Goal: Transaction & Acquisition: Purchase product/service

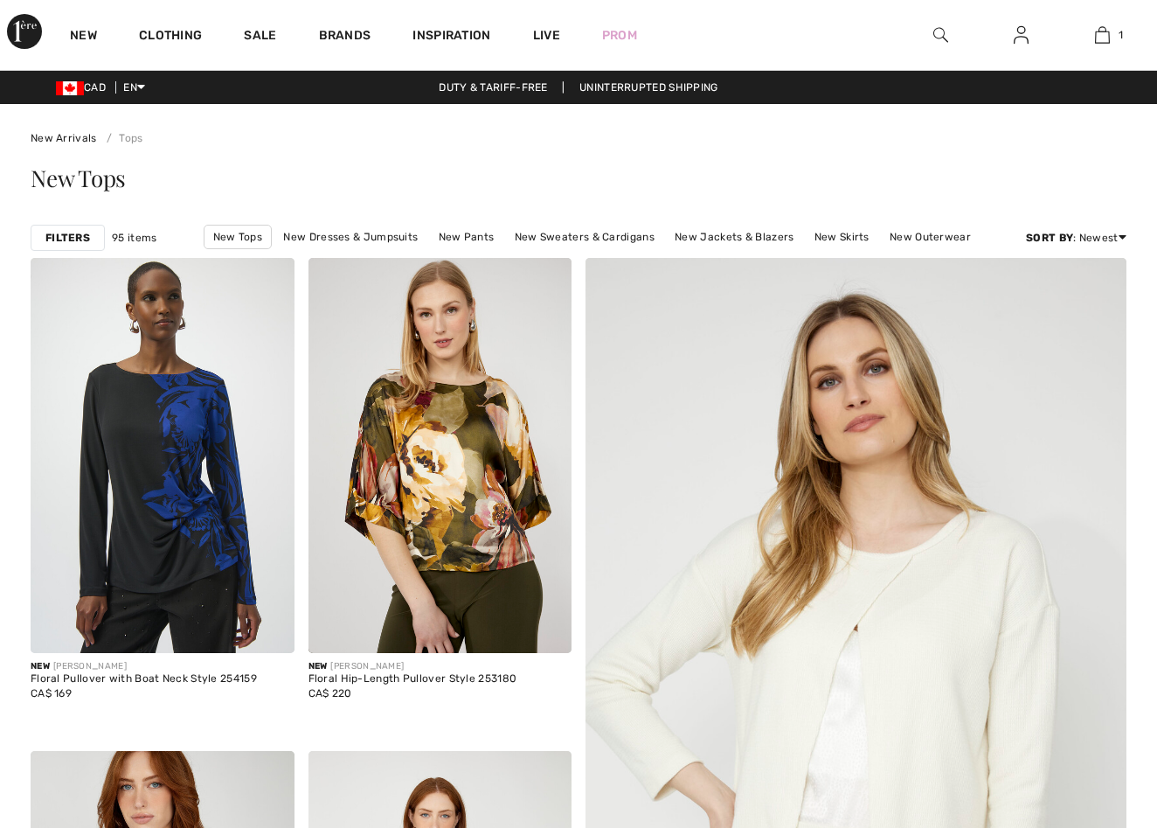
checkbox input "true"
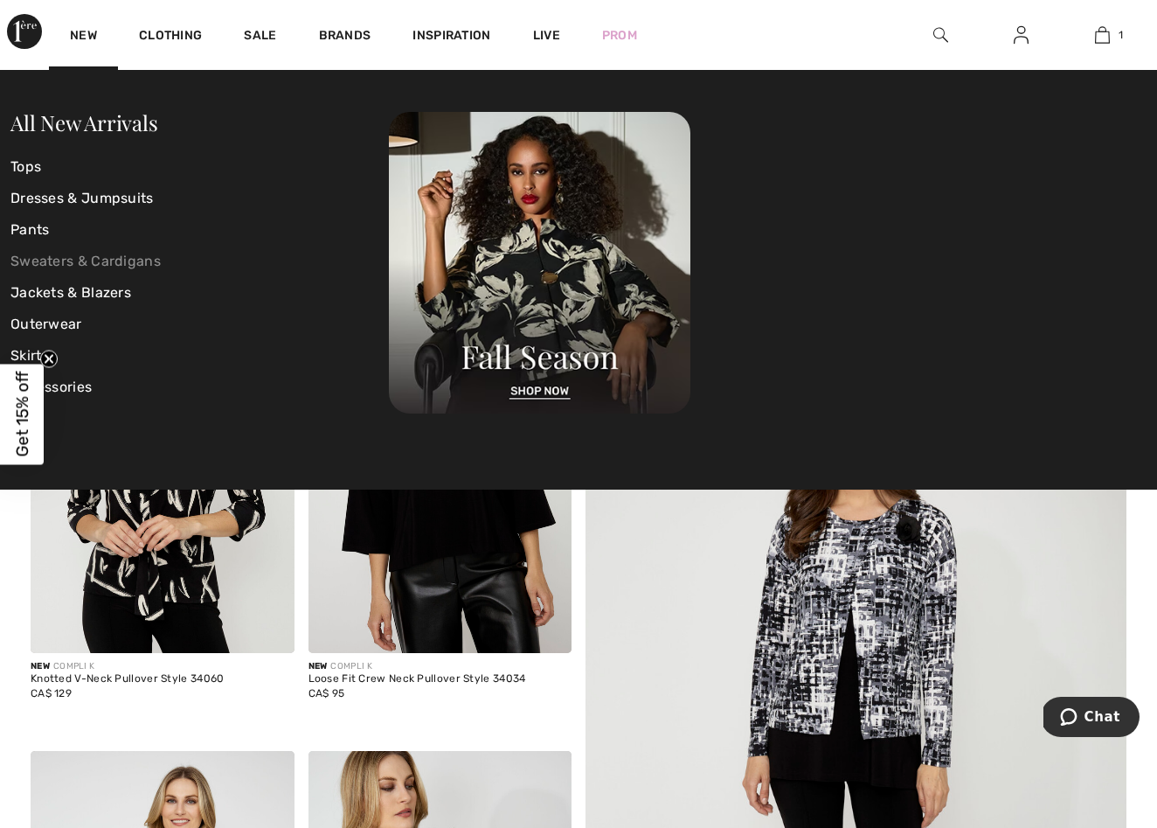
click at [121, 260] on link "Sweaters & Cardigans" at bounding box center [199, 261] width 378 height 31
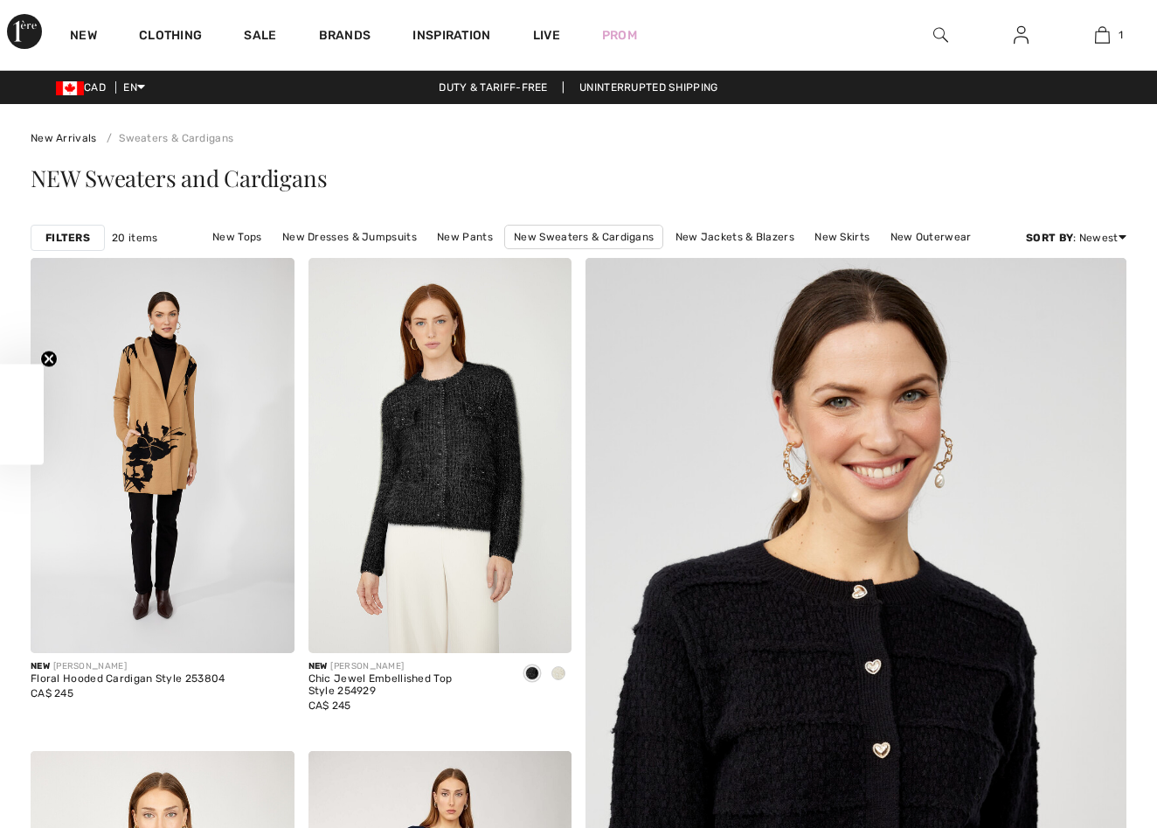
checkbox input "true"
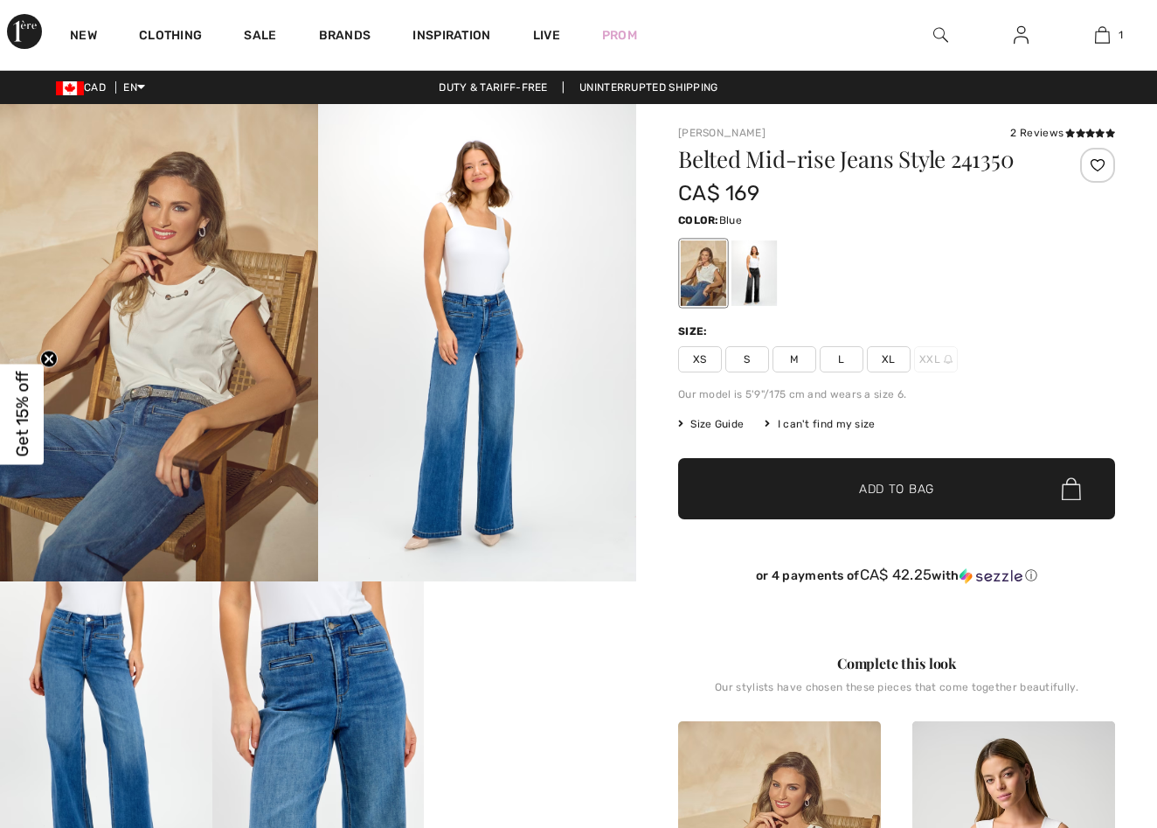
checkbox input "true"
